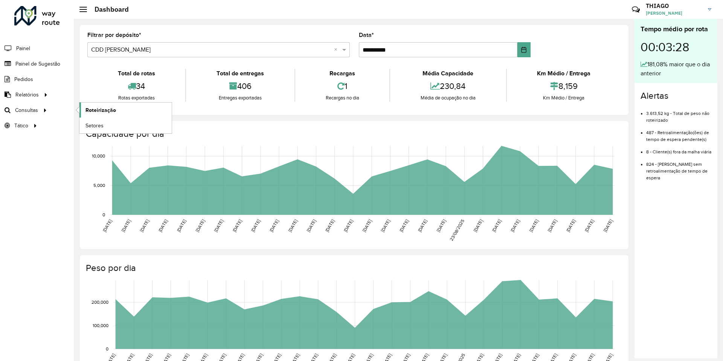
click at [94, 110] on span "Roteirização" at bounding box center [100, 110] width 30 height 8
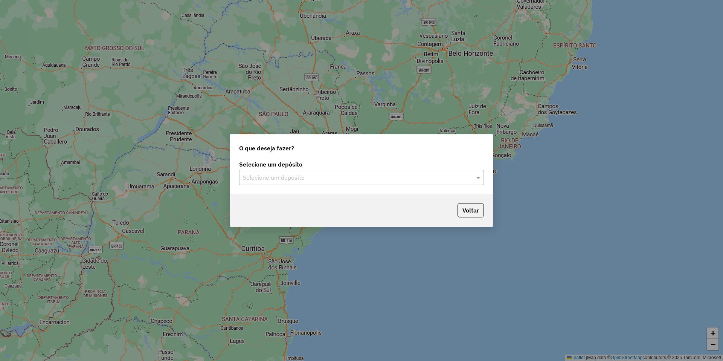
click at [300, 169] on div "Selecione um depósito Selecione um depósito" at bounding box center [361, 172] width 245 height 23
click at [294, 180] on input "text" at bounding box center [354, 177] width 222 height 9
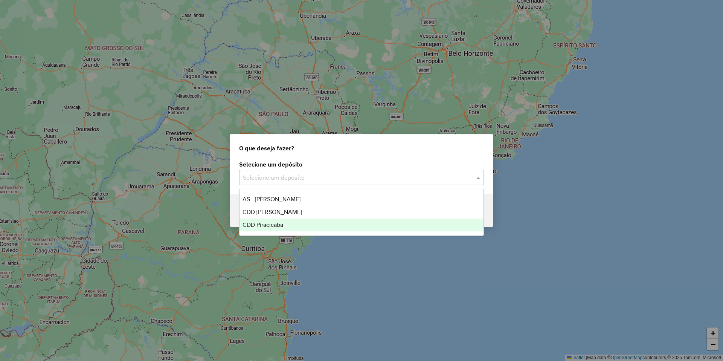
click at [285, 222] on div "CDD Piracicaba" at bounding box center [361, 224] width 244 height 13
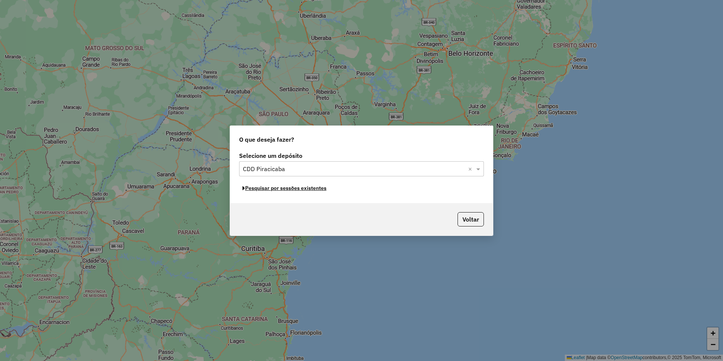
click at [303, 190] on button "Pesquisar por sessões existentes" at bounding box center [284, 188] width 91 height 12
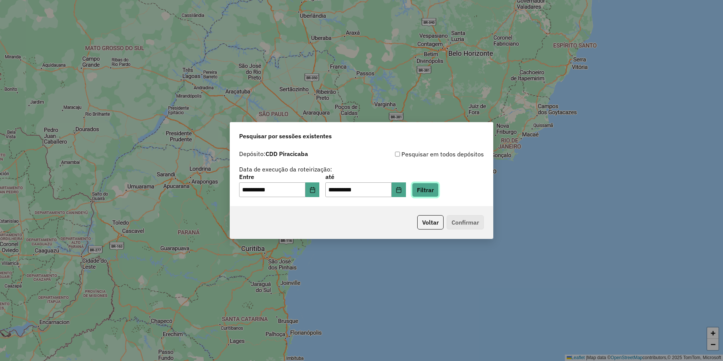
click at [438, 195] on button "Filtrar" at bounding box center [425, 190] width 27 height 14
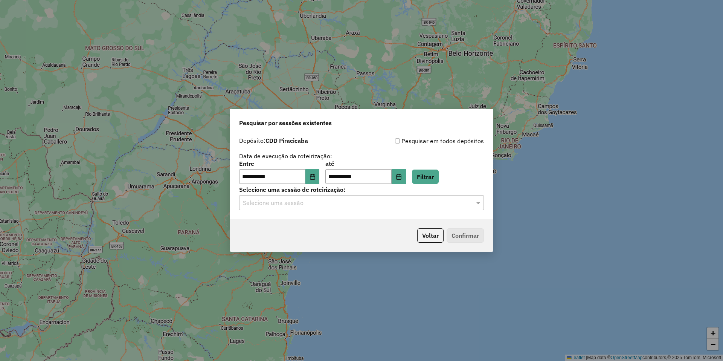
click at [273, 203] on input "text" at bounding box center [354, 202] width 222 height 9
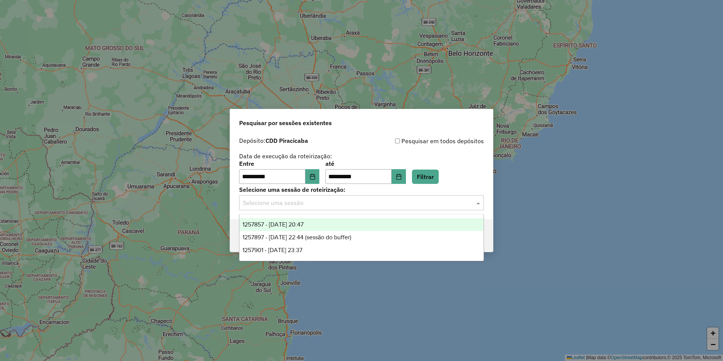
click at [287, 221] on span "1257857 - 02/09/2025 20:47" at bounding box center [272, 224] width 61 height 6
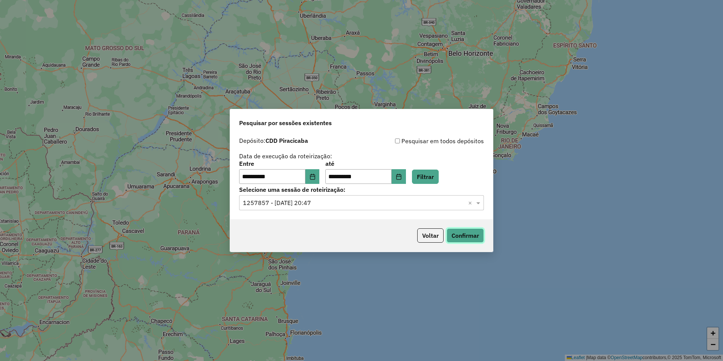
click at [455, 237] on button "Confirmar" at bounding box center [464, 235] width 37 height 14
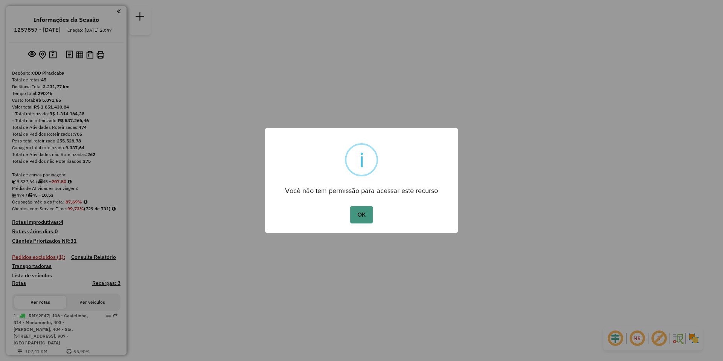
click at [366, 216] on button "OK" at bounding box center [361, 214] width 22 height 17
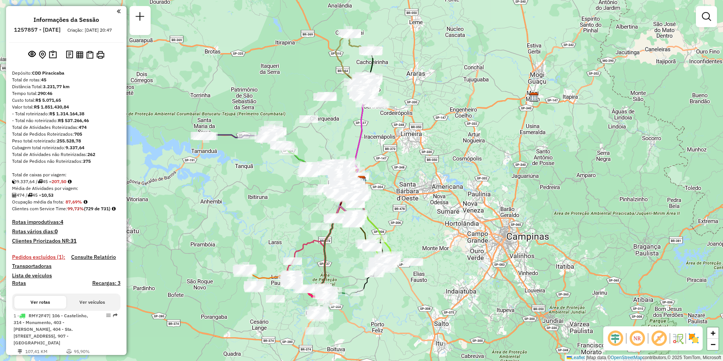
scroll to position [2030, 0]
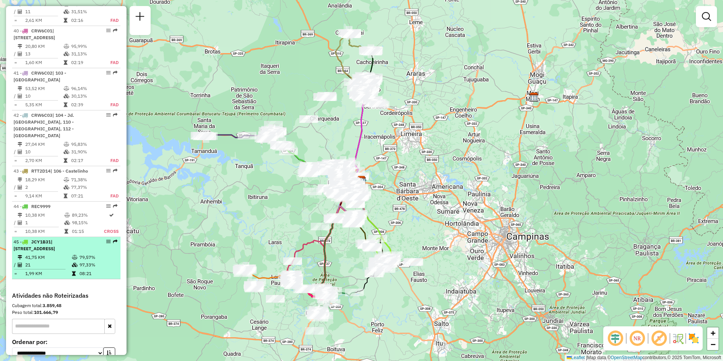
drag, startPoint x: 105, startPoint y: 177, endPoint x: 82, endPoint y: 182, distance: 23.5
drag, startPoint x: 82, startPoint y: 182, endPoint x: 108, endPoint y: 181, distance: 26.0
select select "**********"
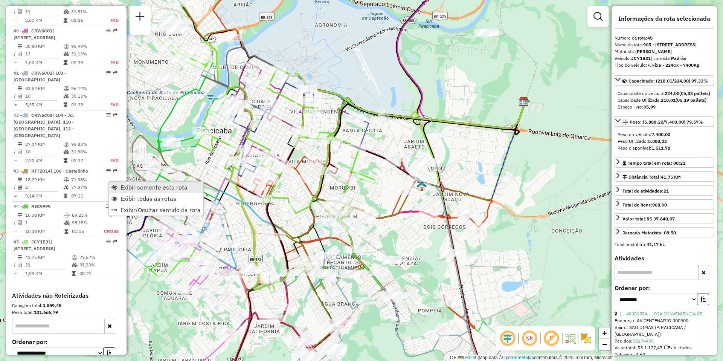
click at [133, 184] on span "Exibir somente esta rota" at bounding box center [153, 187] width 67 height 6
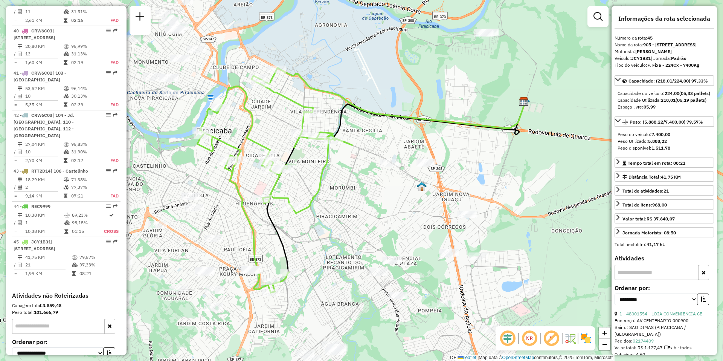
click at [533, 336] on em at bounding box center [529, 338] width 18 height 18
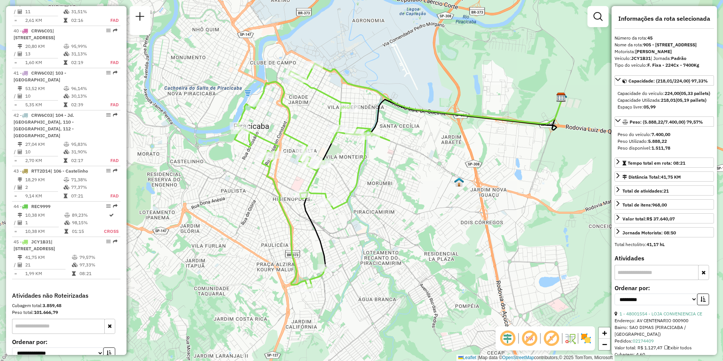
drag, startPoint x: 338, startPoint y: 231, endPoint x: 375, endPoint y: 227, distance: 37.5
click at [375, 227] on div "Janela de atendimento Grade de atendimento Capacidade Transportadoras Veículos …" at bounding box center [361, 180] width 723 height 361
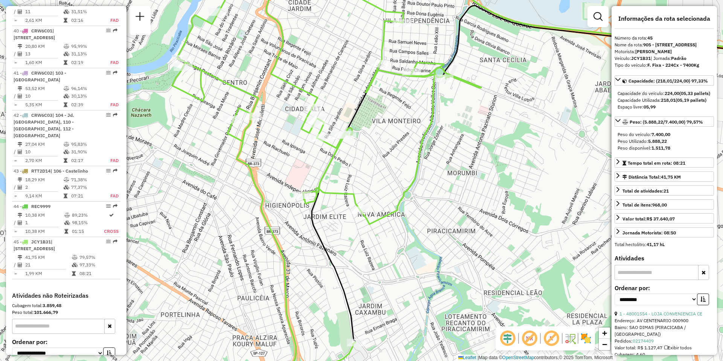
drag, startPoint x: 294, startPoint y: 161, endPoint x: 326, endPoint y: 168, distance: 32.8
click at [326, 168] on icon at bounding box center [326, 177] width 309 height 412
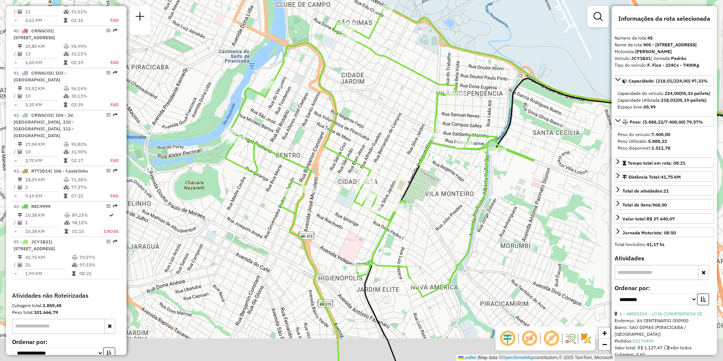
drag, startPoint x: 390, startPoint y: 179, endPoint x: 393, endPoint y: 151, distance: 28.0
click at [393, 151] on div "Janela de atendimento Grade de atendimento Capacidade Transportadoras Veículos …" at bounding box center [361, 180] width 723 height 361
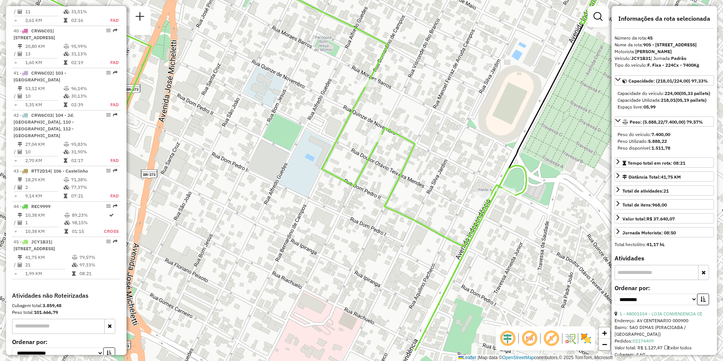
drag, startPoint x: 391, startPoint y: 167, endPoint x: 488, endPoint y: 121, distance: 107.2
click at [488, 121] on div "Janela de atendimento Grade de atendimento Capacidade Transportadoras Veículos …" at bounding box center [361, 180] width 723 height 361
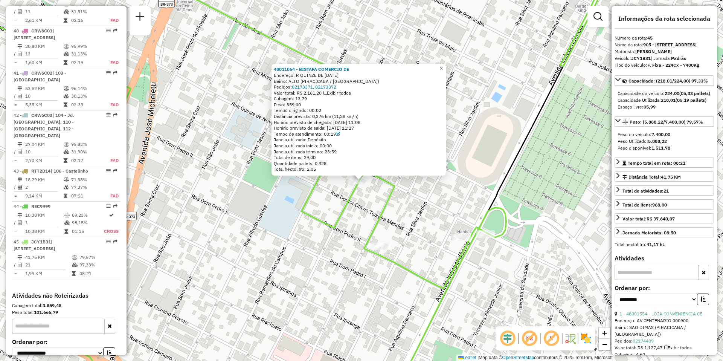
scroll to position [2099, 0]
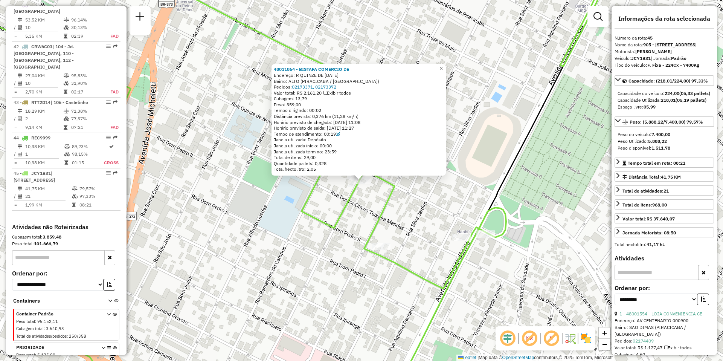
click at [532, 144] on div "48011864 - BISTAFA COMERCIO DE Endereço: R QUINZE DE NOVEMBRO 1772 Bairro: ALTO…" at bounding box center [361, 180] width 723 height 361
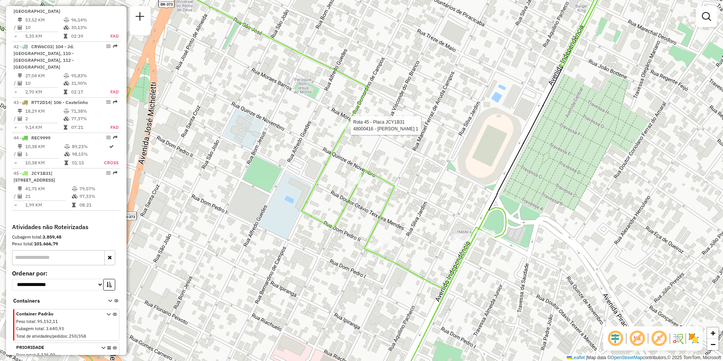
select select "**********"
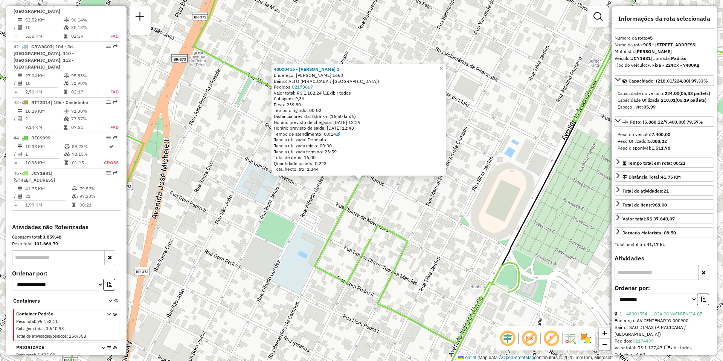
click at [493, 192] on div "48000416 - ALCEU CASTRO SILVA 1 Endereço: R MORAIS BARROS 1660 Bairro: ALTO (PI…" at bounding box center [361, 180] width 723 height 361
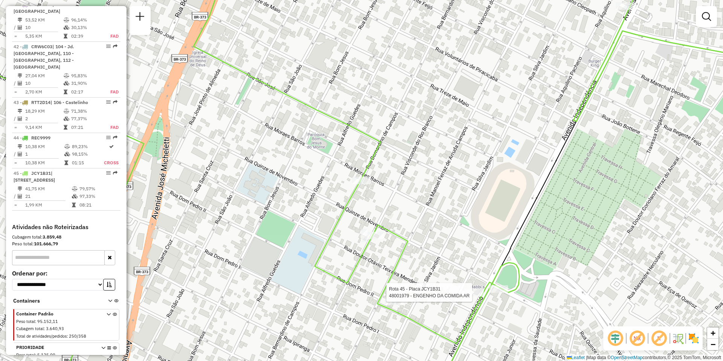
select select "**********"
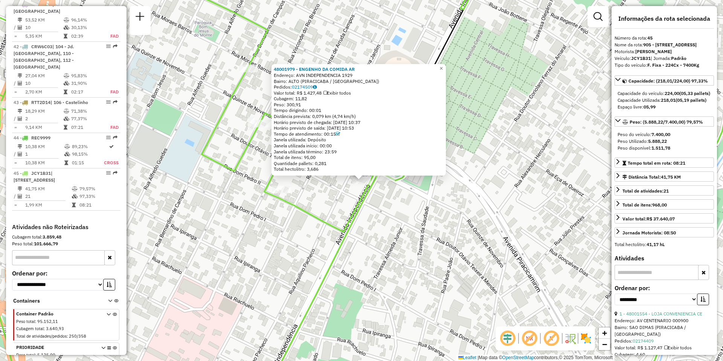
click at [485, 206] on div "48001979 - ENGENHO DA COMIDA AR Endereço: AVN INDEPENDENCIA 1929 Bairro: ALTO (…" at bounding box center [361, 180] width 723 height 361
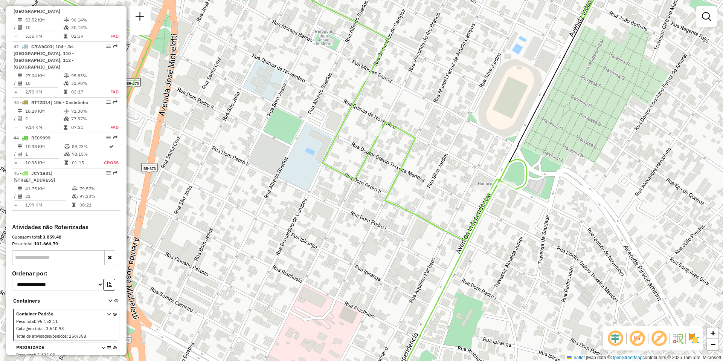
drag, startPoint x: 348, startPoint y: 235, endPoint x: 481, endPoint y: 239, distance: 132.5
click at [475, 241] on icon at bounding box center [450, 189] width 805 height 433
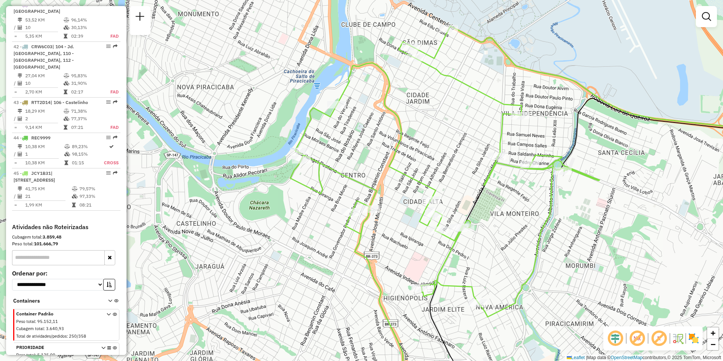
drag, startPoint x: 536, startPoint y: 239, endPoint x: 511, endPoint y: 241, distance: 24.6
click at [511, 241] on div "Janela de atendimento Grade de atendimento Capacidade Transportadoras Veículos …" at bounding box center [361, 180] width 723 height 361
